Goal: Task Accomplishment & Management: Complete application form

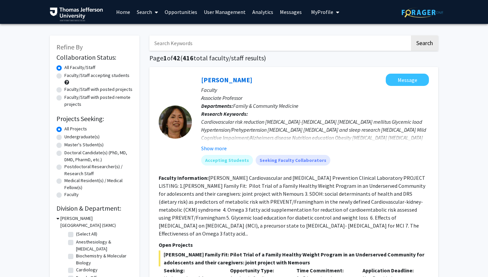
click at [230, 11] on link "User Management" at bounding box center [225, 11] width 48 height 23
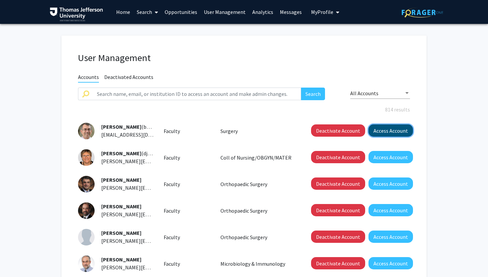
click at [380, 134] on button "Access Account" at bounding box center [391, 131] width 44 height 12
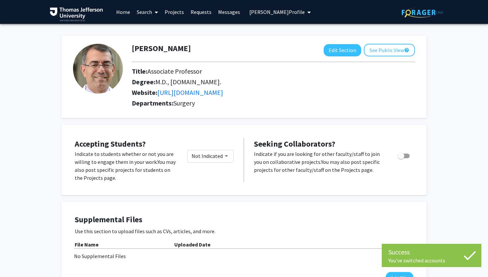
click at [173, 12] on link "Projects" at bounding box center [174, 11] width 26 height 23
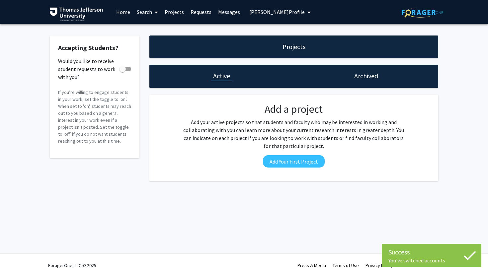
click at [301, 168] on div "Add a project Add your active projects so that students and faculty who may be …" at bounding box center [293, 138] width 235 height 70
click at [303, 163] on button "Add Your First Project" at bounding box center [294, 161] width 62 height 12
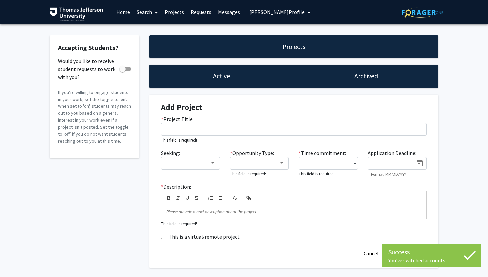
click at [382, 164] on input at bounding box center [393, 164] width 42 height 6
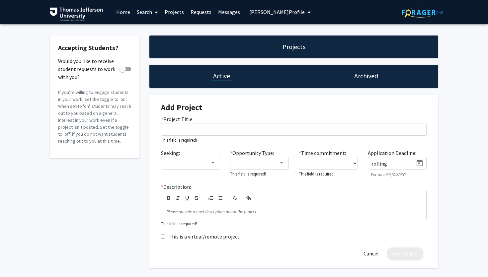
type input "rolling"
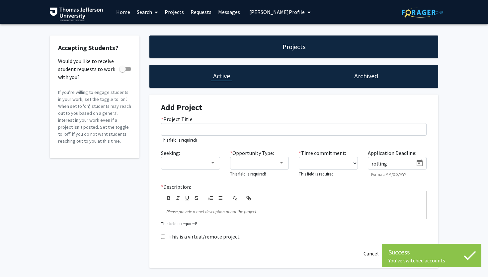
click at [341, 193] on div at bounding box center [294, 198] width 266 height 14
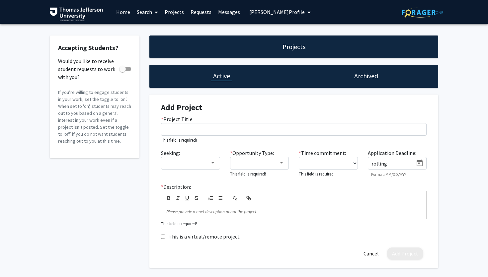
click at [298, 116] on div "* Project Title This field is required!" at bounding box center [294, 129] width 276 height 29
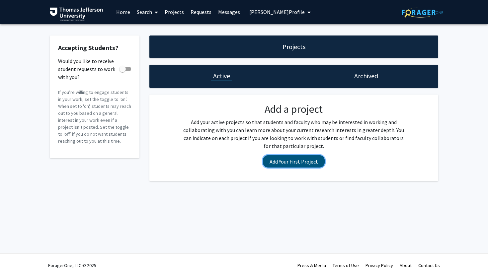
click at [304, 162] on button "Add Your First Project" at bounding box center [294, 161] width 62 height 12
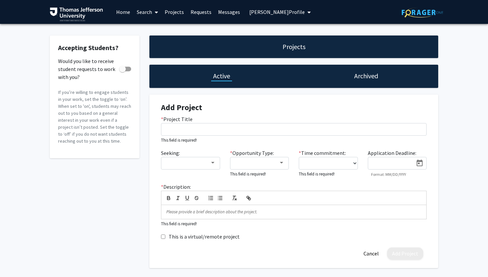
click at [422, 164] on icon "Open calendar" at bounding box center [420, 163] width 6 height 7
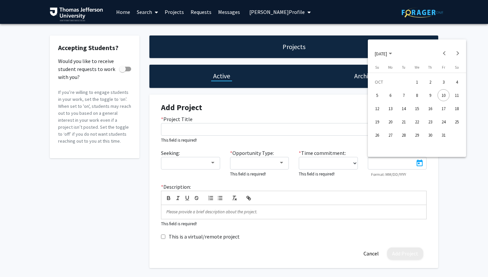
click at [446, 170] on div at bounding box center [244, 138] width 488 height 277
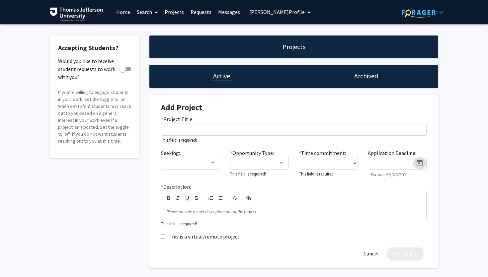
click at [389, 165] on input at bounding box center [393, 164] width 42 height 6
type input "10/11/2025"
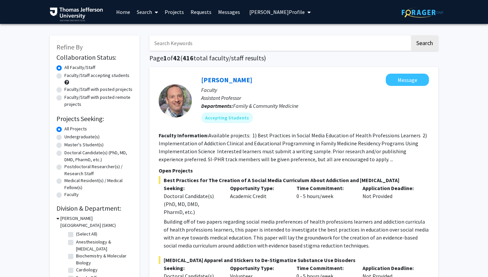
click at [175, 13] on link "Projects" at bounding box center [174, 11] width 26 height 23
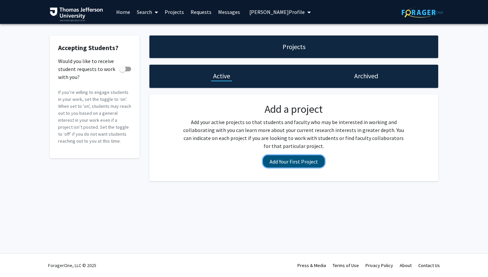
click at [304, 165] on button "Add Your First Project" at bounding box center [294, 161] width 62 height 12
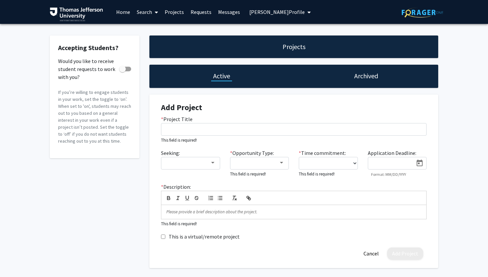
click at [390, 166] on input at bounding box center [393, 164] width 42 height 6
type input "rolling"
click at [416, 165] on icon "Open calendar" at bounding box center [420, 163] width 8 height 8
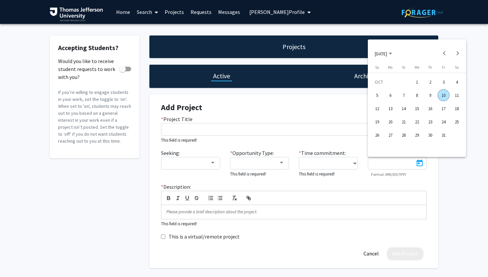
click at [447, 175] on div at bounding box center [244, 138] width 488 height 277
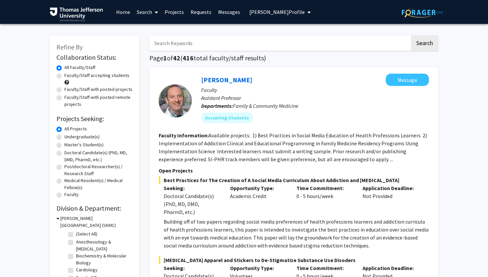
click at [178, 13] on link "Projects" at bounding box center [174, 11] width 26 height 23
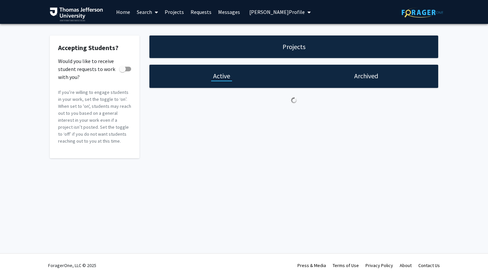
checkbox input "true"
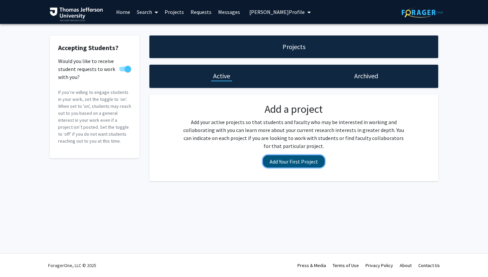
click at [301, 160] on button "Add Your First Project" at bounding box center [294, 161] width 62 height 12
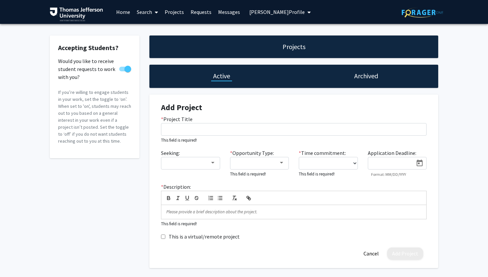
scroll to position [26, 0]
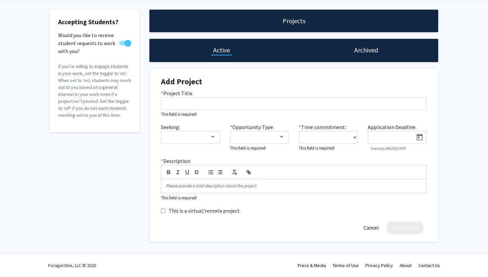
click at [396, 139] on input at bounding box center [393, 138] width 42 height 6
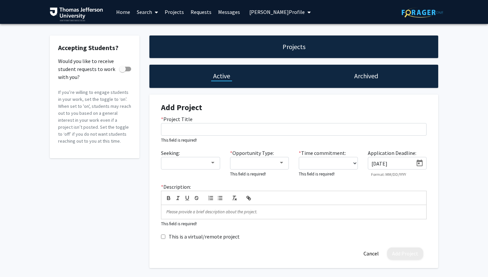
click at [236, 99] on div "Add Project * Project Title This field is required! Seeking: * Opportunity Type…" at bounding box center [293, 182] width 279 height 174
click at [390, 168] on div "10/11/2025" at bounding box center [397, 163] width 59 height 13
click at [390, 163] on input "10/11/2025" at bounding box center [393, 164] width 42 height 6
click at [385, 164] on input "10/11/2025" at bounding box center [393, 164] width 42 height 6
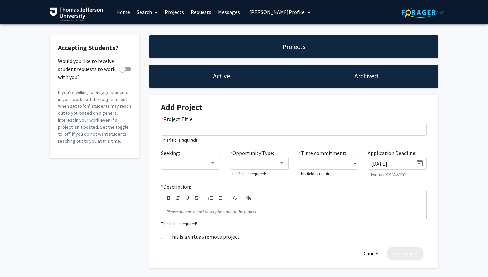
click at [385, 164] on input "10/11/2025" at bounding box center [393, 164] width 42 height 6
type input "roll"
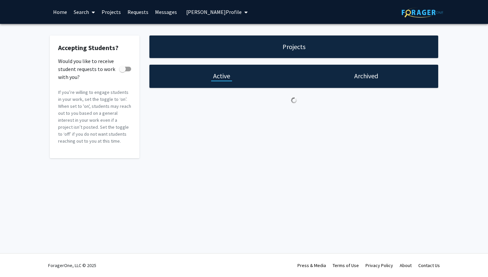
checkbox input "true"
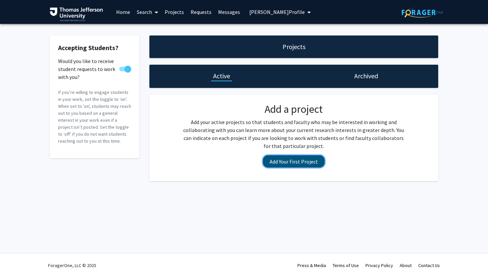
click at [282, 159] on button "Add Your First Project" at bounding box center [294, 161] width 62 height 12
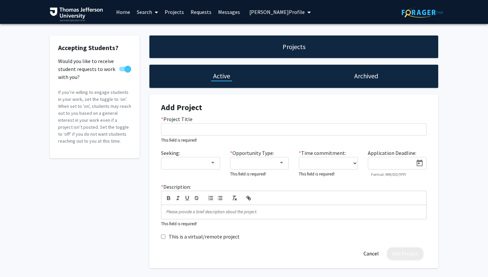
click at [381, 167] on div at bounding box center [397, 163] width 59 height 13
click at [422, 167] on icon "Open calendar" at bounding box center [420, 163] width 8 height 8
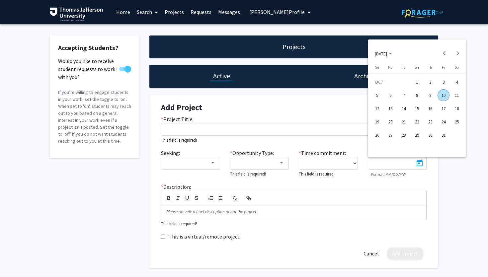
click at [411, 120] on button "22" at bounding box center [416, 121] width 13 height 13
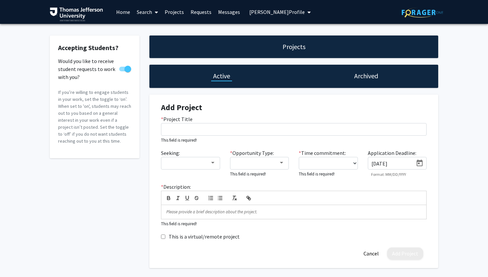
click at [399, 160] on div "[DATE]" at bounding box center [390, 161] width 45 height 10
click at [397, 162] on input "[DATE]" at bounding box center [393, 164] width 42 height 6
type input "10/22/204"
click at [444, 169] on div "Accepting Students? Would you like to receive student requests to work with you…" at bounding box center [244, 153] width 488 height 259
